Goal: Information Seeking & Learning: Learn about a topic

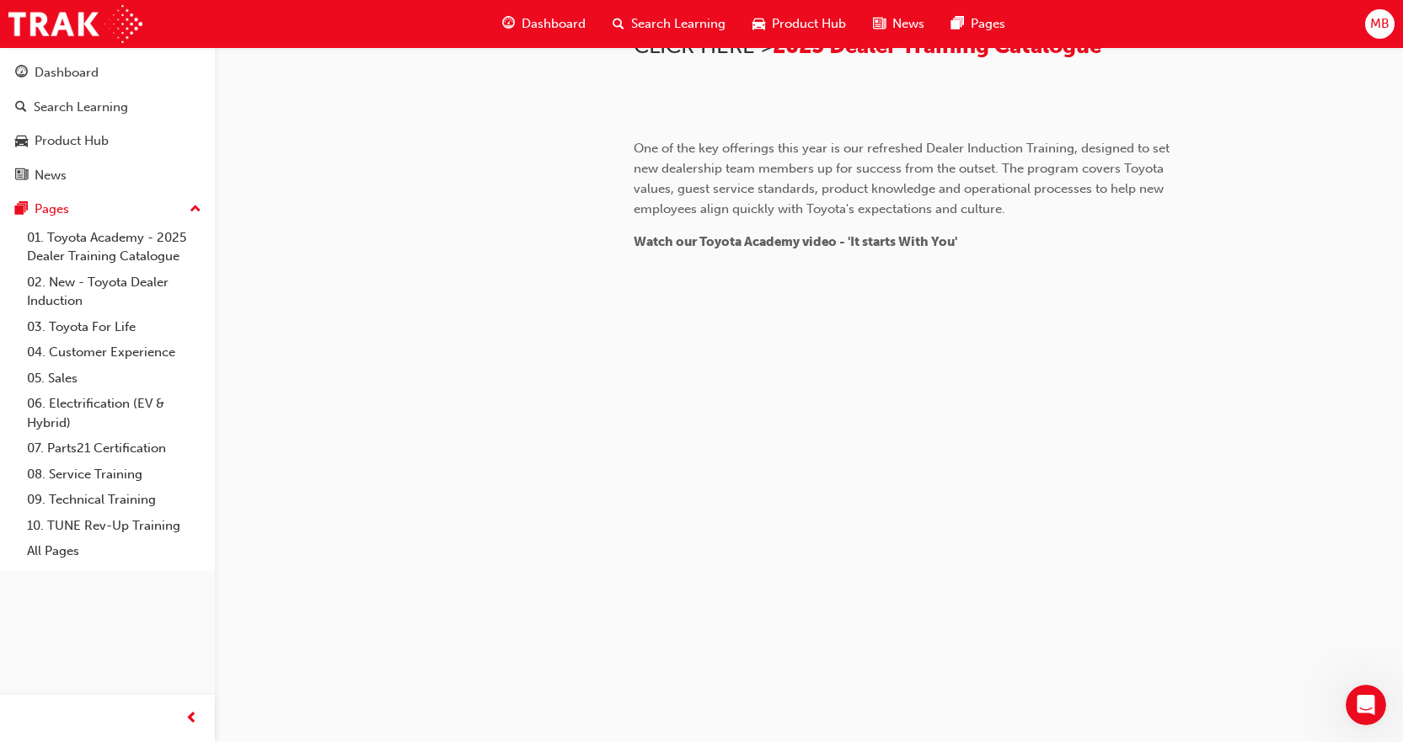
scroll to position [1581, 0]
click at [96, 539] on link "All Pages" at bounding box center [114, 552] width 188 height 26
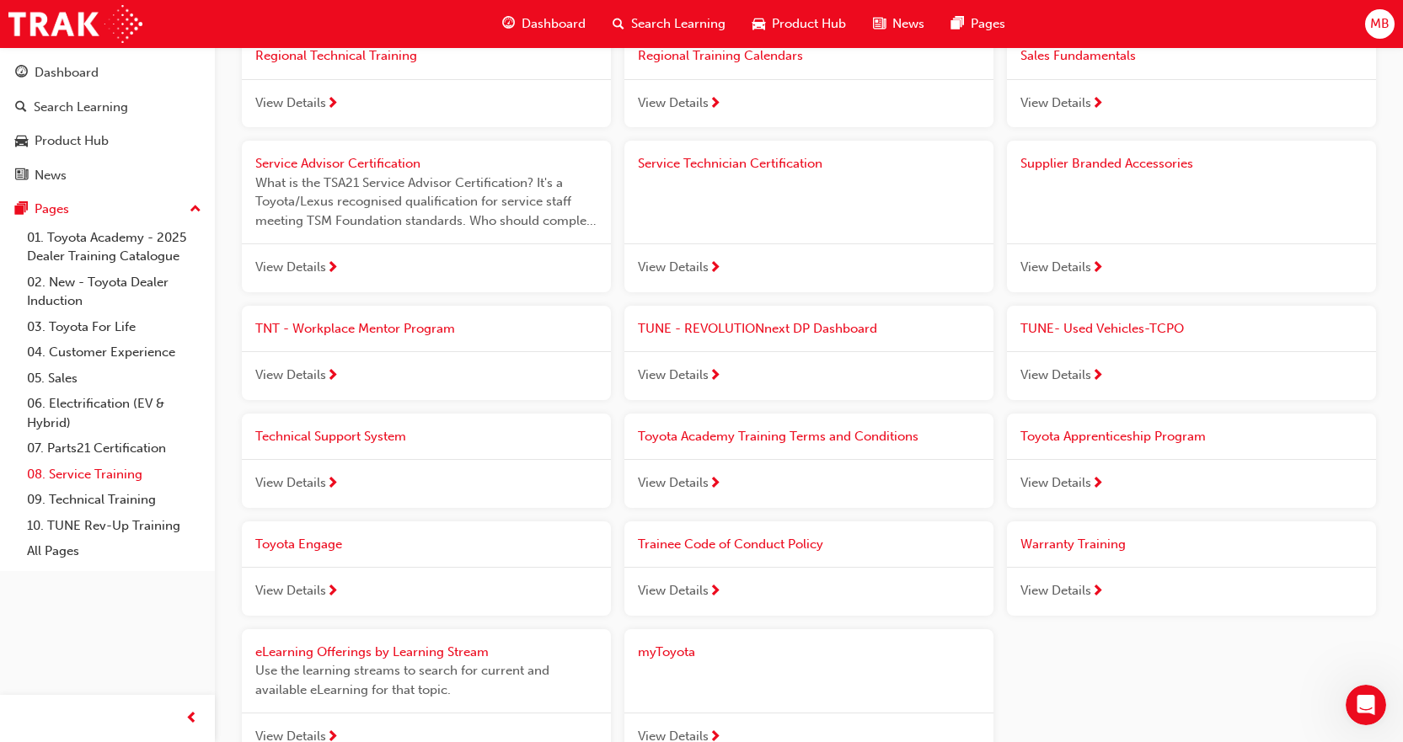
click at [80, 464] on link "08. Service Training" at bounding box center [114, 475] width 188 height 26
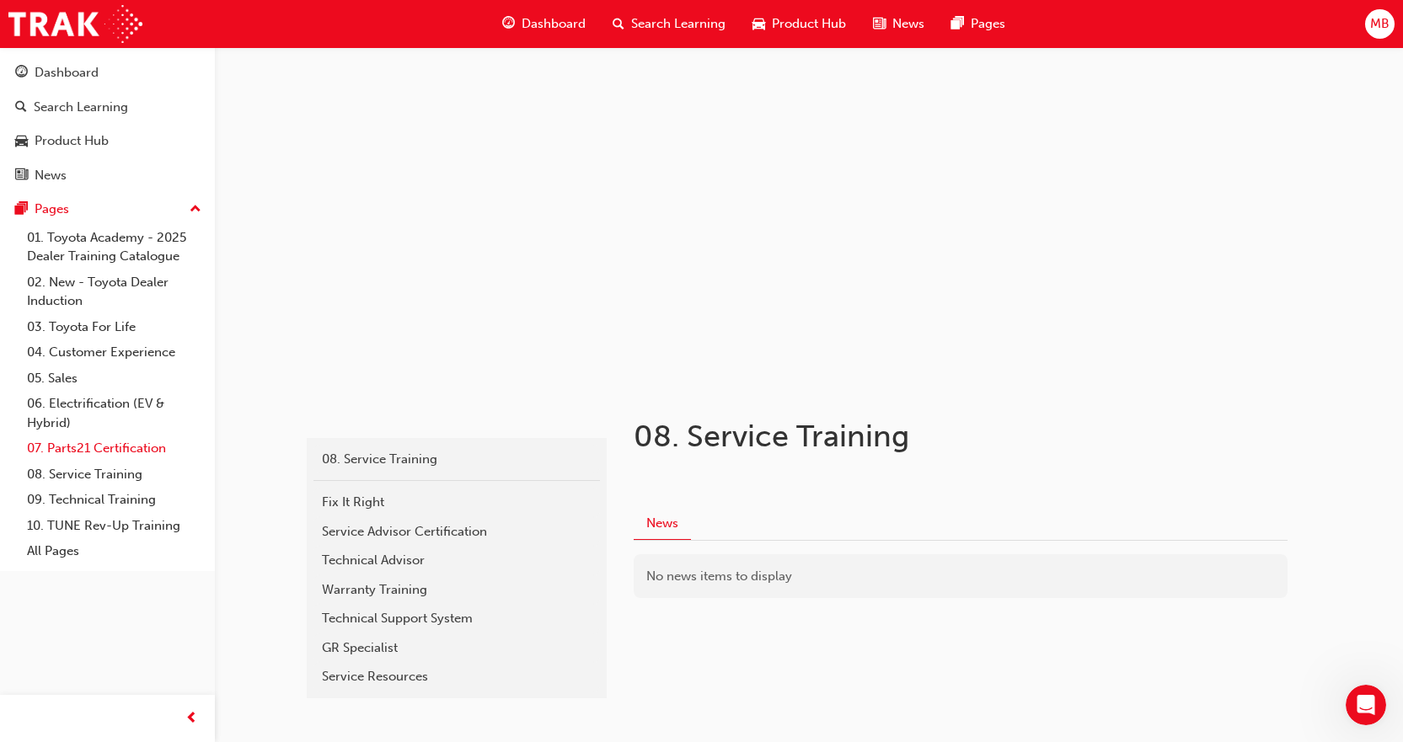
click at [102, 439] on link "07. Parts21 Certification" at bounding box center [114, 449] width 188 height 26
